Goal: Find specific page/section: Find specific page/section

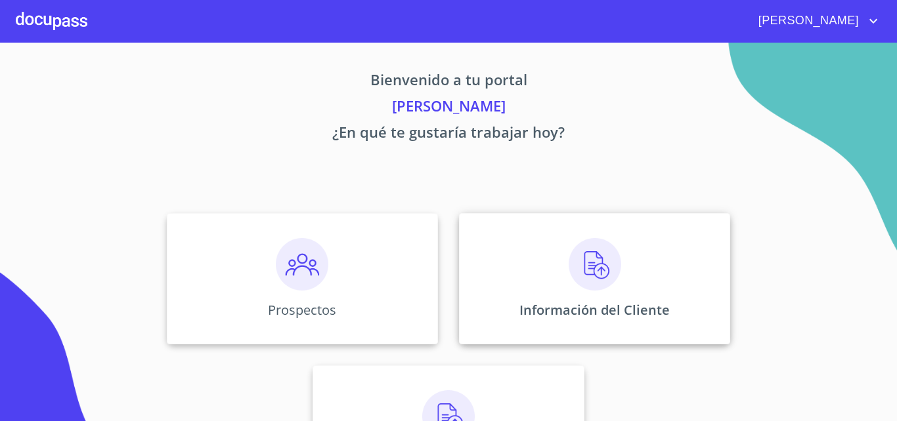
click at [620, 336] on div "Información del Cliente" at bounding box center [594, 278] width 271 height 131
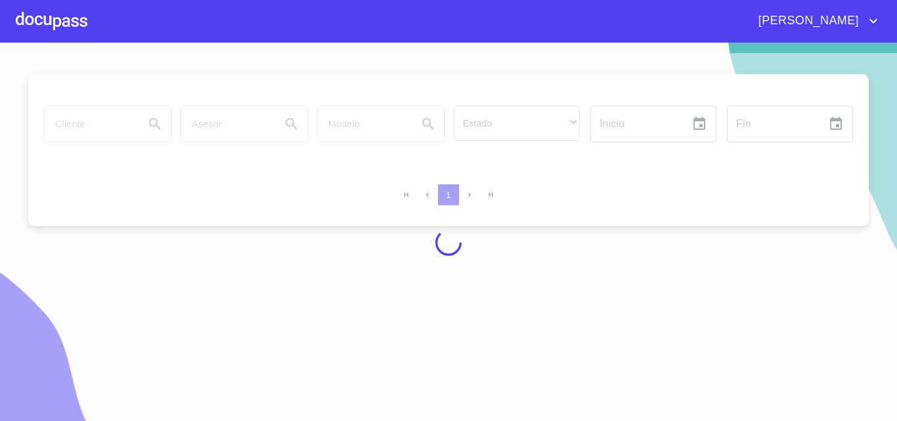
click at [95, 123] on div at bounding box center [448, 242] width 897 height 379
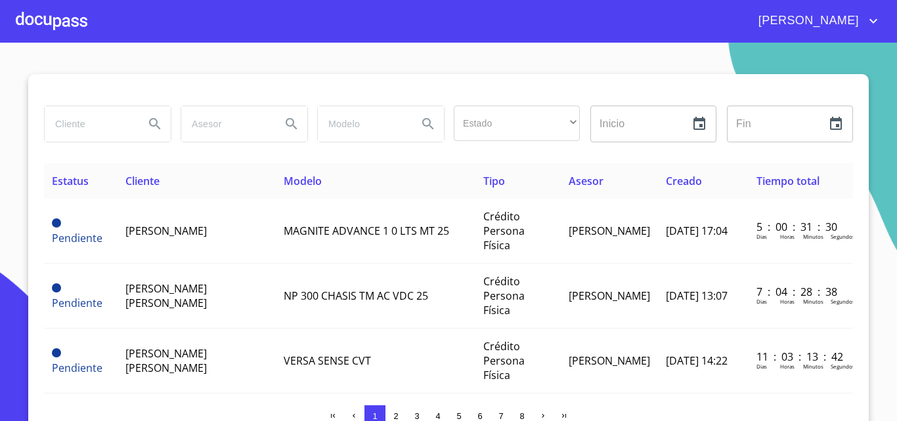
click at [95, 123] on input "search" at bounding box center [89, 123] width 89 height 35
type input "[PERSON_NAME]"
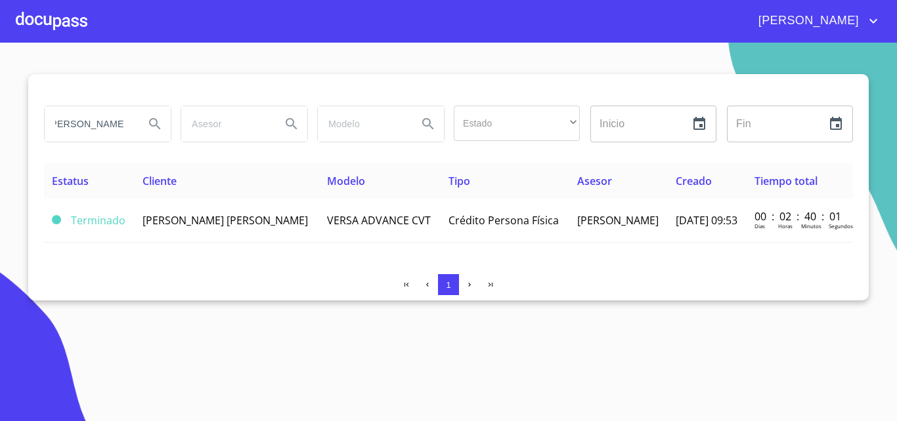
click at [214, 224] on td "[PERSON_NAME] [PERSON_NAME]" at bounding box center [227, 221] width 184 height 44
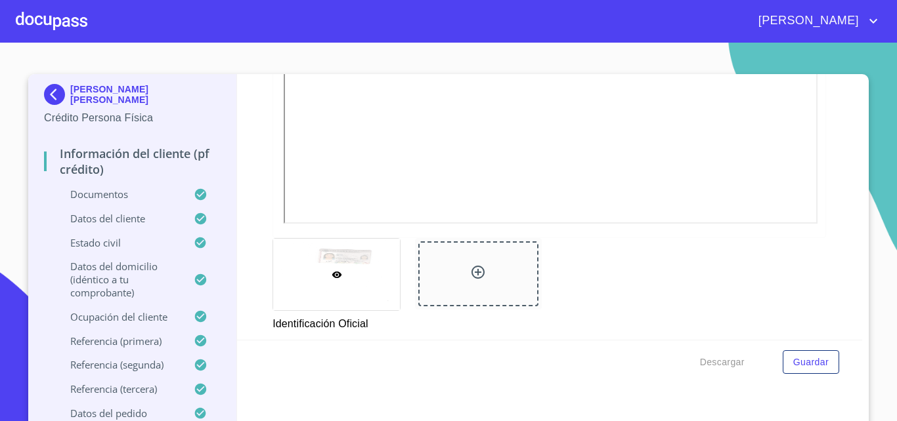
scroll to position [698, 0]
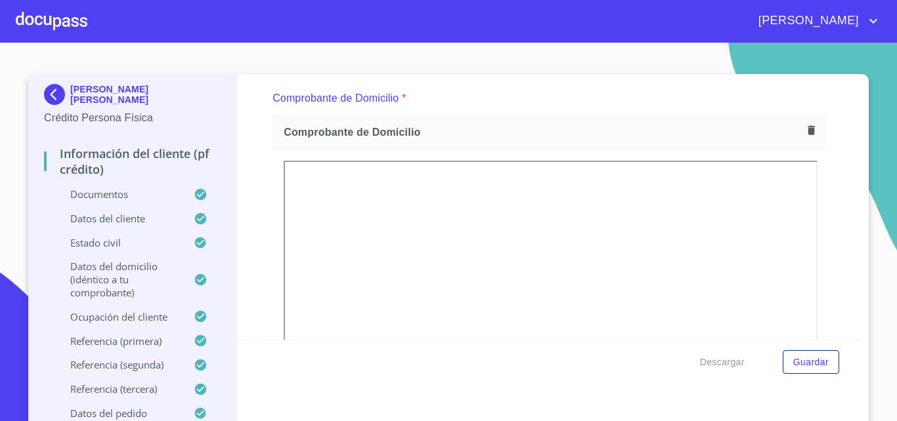
click at [831, 177] on div "Información del cliente (PF crédito) Documentos Documento de identificación.   …" at bounding box center [550, 207] width 626 height 266
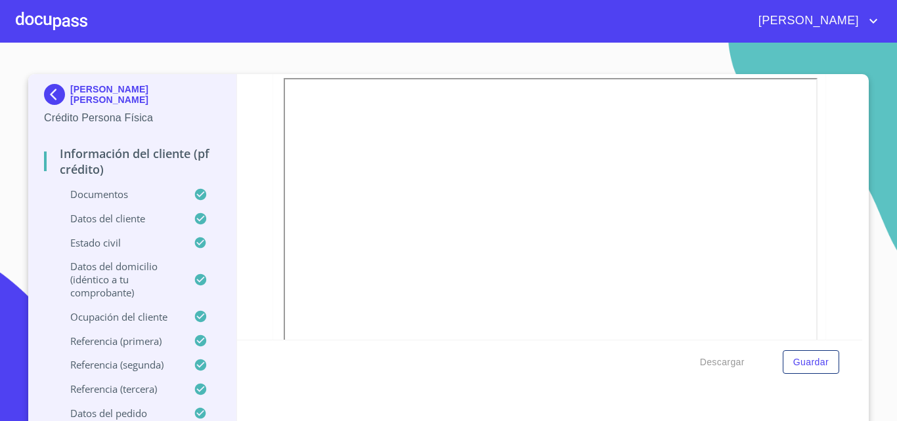
scroll to position [3644, 0]
